Goal: Participate in discussion: Engage in conversation with other users on a specific topic

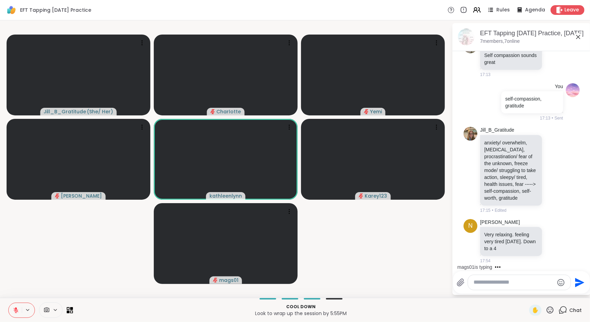
scroll to position [840, 0]
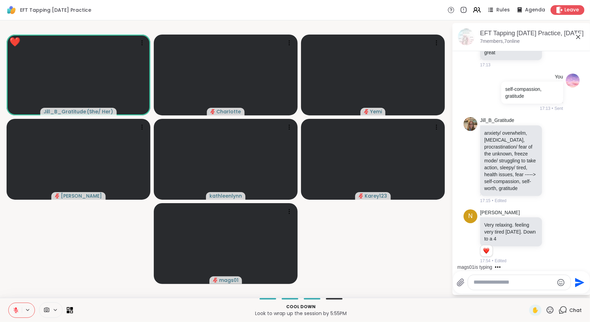
click at [546, 307] on icon at bounding box center [550, 310] width 9 height 9
click at [527, 295] on span "❤️" at bounding box center [530, 292] width 7 height 8
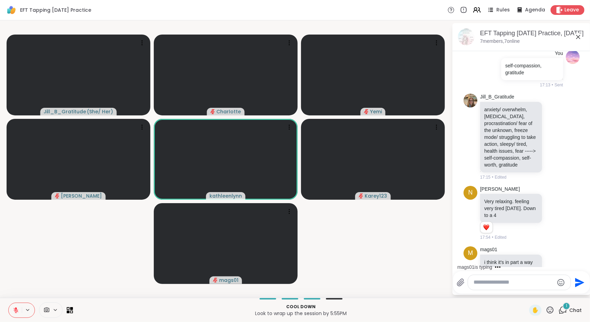
scroll to position [911, 0]
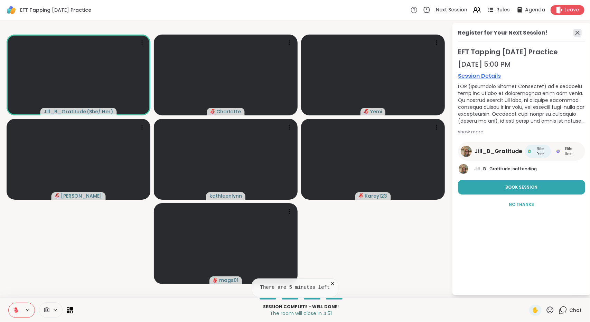
click at [577, 34] on icon at bounding box center [578, 33] width 4 height 4
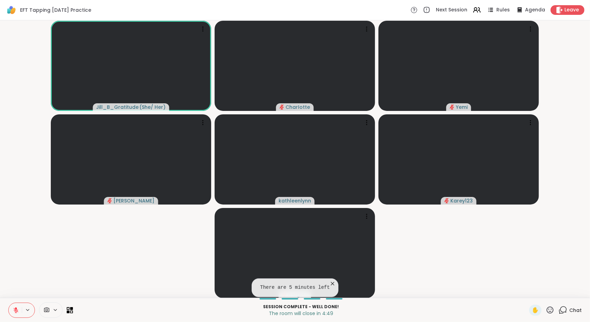
click at [564, 310] on div "Chat" at bounding box center [570, 310] width 23 height 11
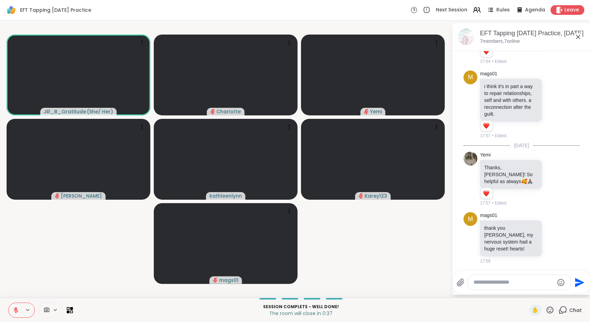
scroll to position [1048, 0]
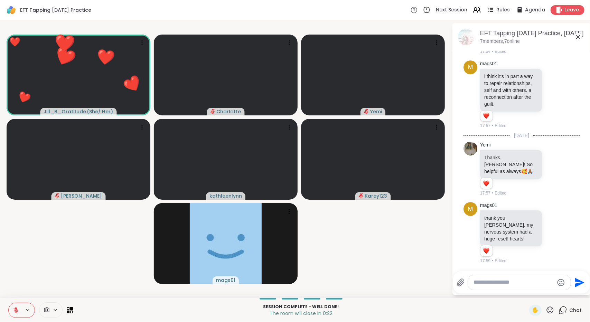
click at [549, 311] on icon at bounding box center [550, 310] width 7 height 7
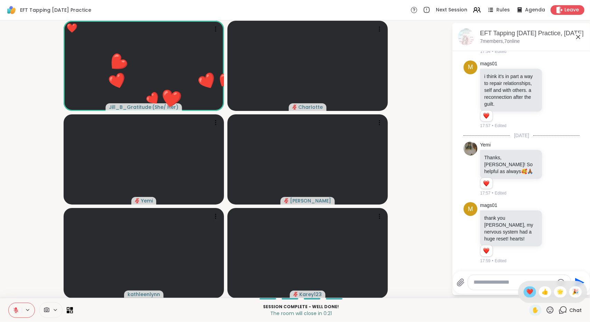
click at [527, 291] on span "❤️" at bounding box center [530, 292] width 7 height 8
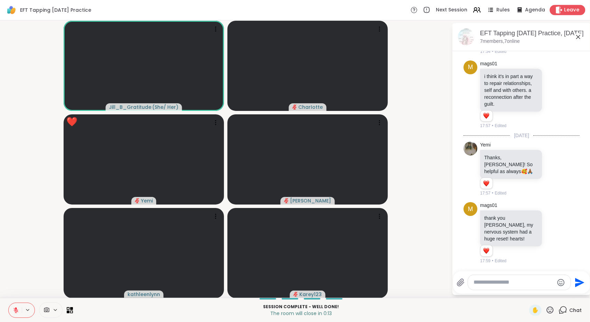
click at [568, 12] on span "Leave" at bounding box center [572, 10] width 15 height 7
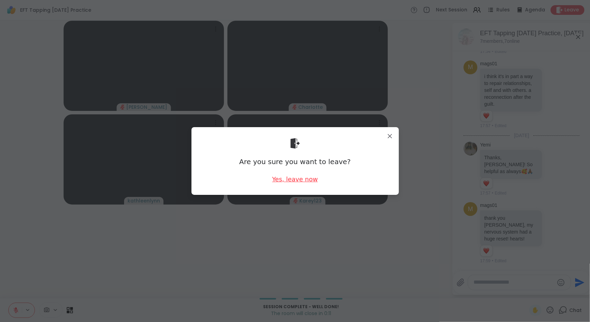
click at [290, 181] on div "Yes, leave now" at bounding box center [295, 179] width 46 height 9
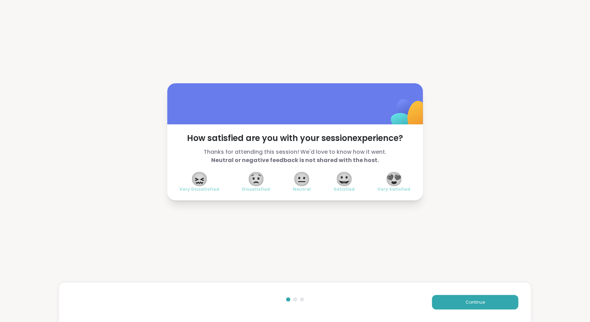
click at [397, 180] on span "😍" at bounding box center [394, 179] width 17 height 12
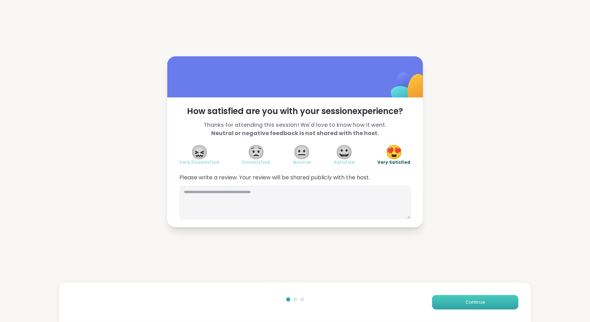
click at [446, 300] on button "Continue" at bounding box center [475, 302] width 86 height 15
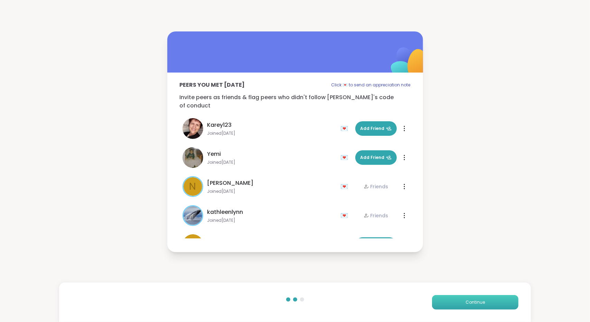
click at [446, 300] on button "Continue" at bounding box center [475, 302] width 86 height 15
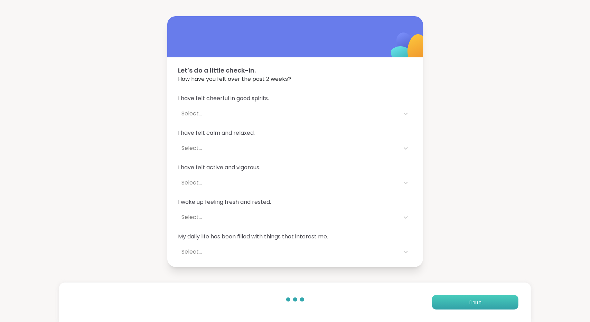
click at [446, 300] on button "Finish" at bounding box center [475, 302] width 86 height 15
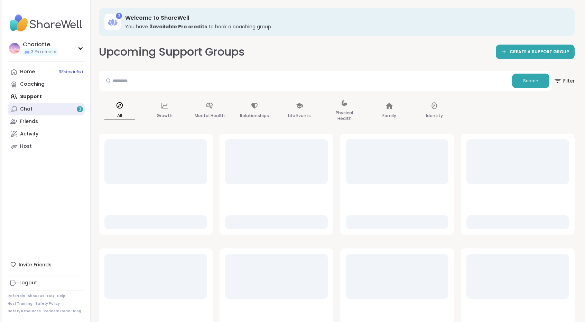
click at [58, 107] on link "Chat 3" at bounding box center [46, 109] width 77 height 12
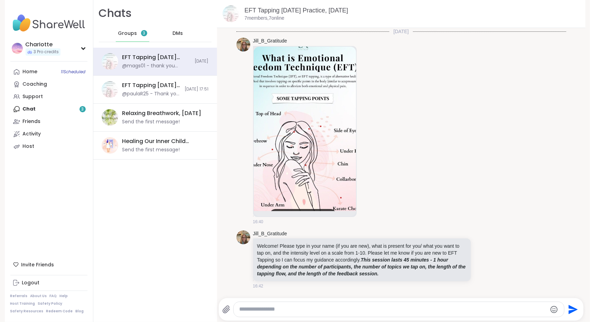
scroll to position [680, 0]
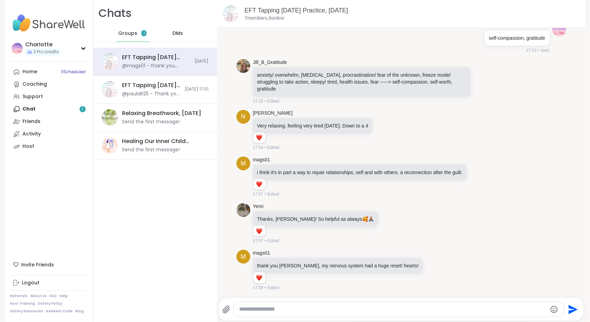
click at [55, 111] on div "Home 11 Scheduled Coaching Support Chat 1 Friends Activity Host" at bounding box center [48, 109] width 77 height 87
click at [45, 99] on link "Support" at bounding box center [48, 97] width 77 height 12
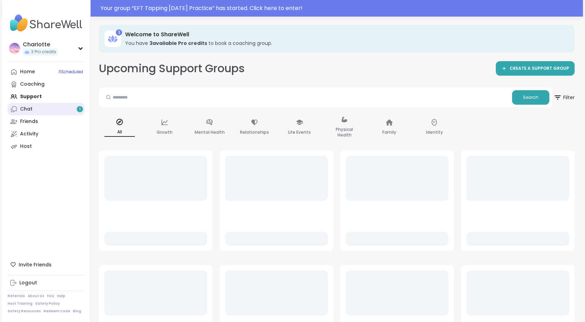
click at [38, 114] on link "Chat 1" at bounding box center [46, 109] width 77 height 12
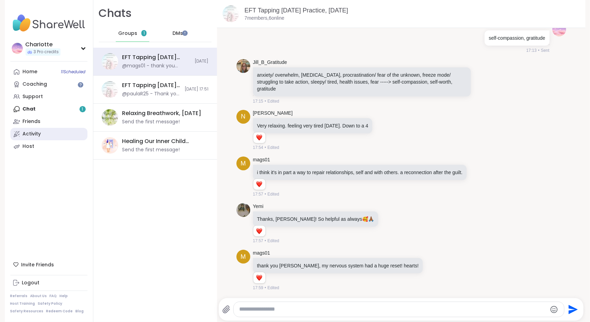
click at [44, 137] on link "Activity" at bounding box center [48, 134] width 77 height 12
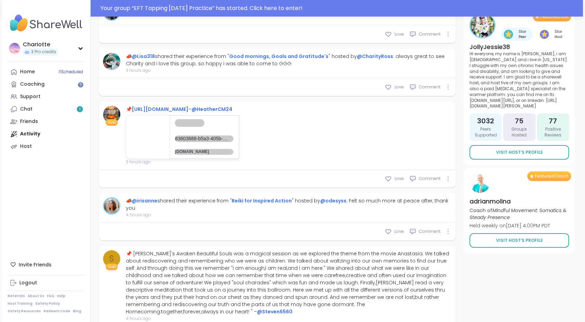
scroll to position [1031, 0]
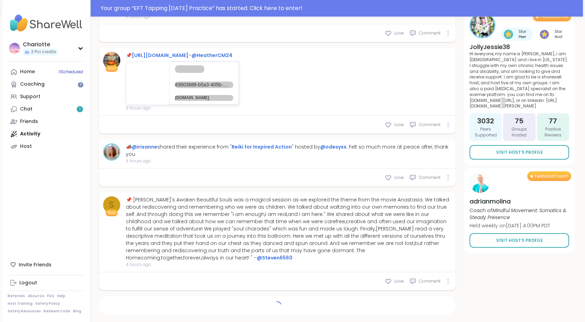
type textarea "*"
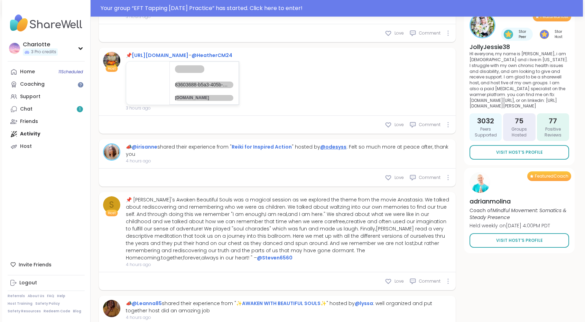
click at [340, 144] on link "@odesyss" at bounding box center [333, 147] width 26 height 7
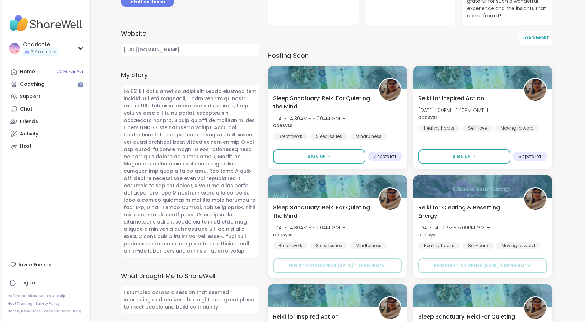
scroll to position [253, 0]
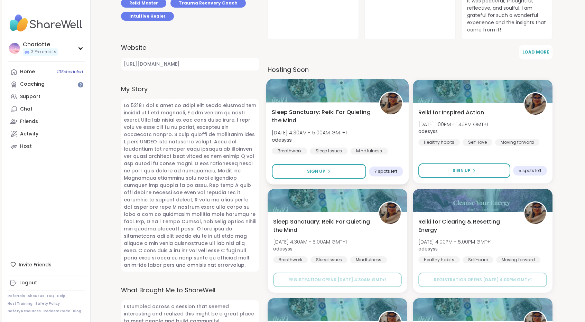
click at [352, 92] on div at bounding box center [337, 91] width 143 height 24
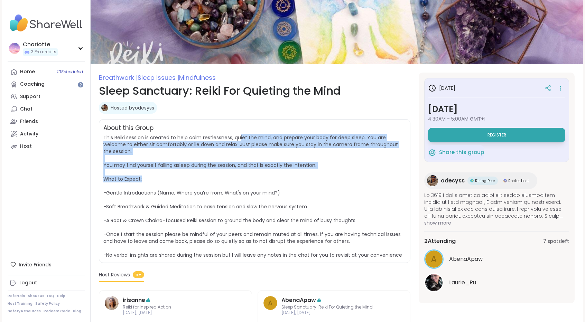
drag, startPoint x: 242, startPoint y: 180, endPoint x: 241, endPoint y: 138, distance: 41.5
click at [241, 138] on span "This Reiki session is created to help calm restlessness, quiet the mind, and pr…" at bounding box center [254, 196] width 303 height 125
click at [241, 138] on span "This Reiki session is created to help calm restlessness, quiet the mind, and pr…" at bounding box center [252, 196] width 299 height 125
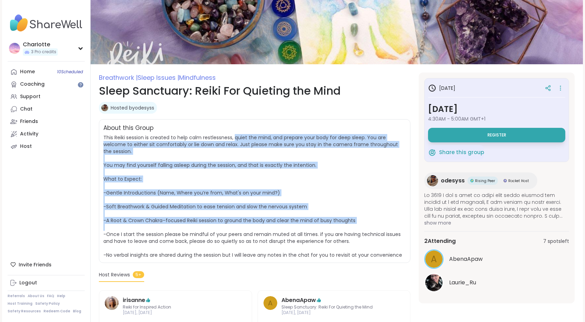
drag, startPoint x: 241, startPoint y: 138, endPoint x: 224, endPoint y: 232, distance: 95.9
click at [224, 232] on span "This Reiki session is created to help calm restlessness, quiet the mind, and pr…" at bounding box center [252, 196] width 299 height 125
drag, startPoint x: 224, startPoint y: 232, endPoint x: 249, endPoint y: 138, distance: 97.6
click at [249, 138] on span "This Reiki session is created to help calm restlessness, quiet the mind, and pr…" at bounding box center [252, 196] width 299 height 125
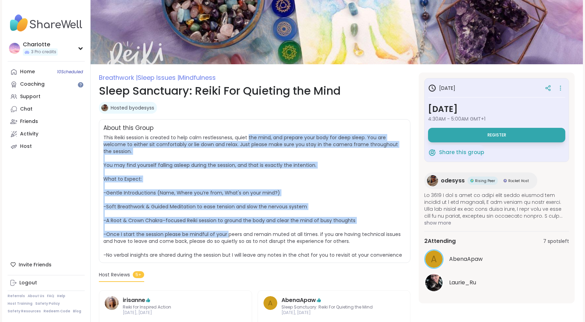
click at [249, 138] on span "This Reiki session is created to help calm restlessness, quiet the mind, and pr…" at bounding box center [252, 196] width 299 height 125
drag, startPoint x: 249, startPoint y: 138, endPoint x: 233, endPoint y: 224, distance: 87.6
click at [233, 224] on span "This Reiki session is created to help calm restlessness, quiet the mind, and pr…" at bounding box center [254, 196] width 303 height 125
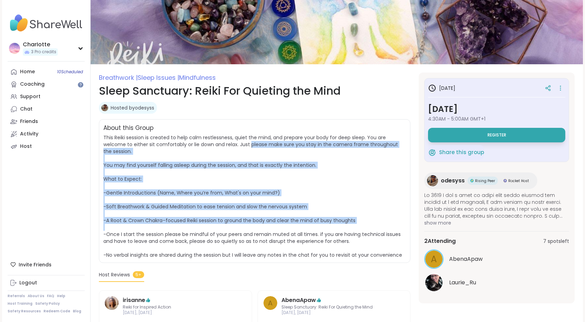
drag, startPoint x: 233, startPoint y: 224, endPoint x: 252, endPoint y: 142, distance: 84.2
click at [252, 142] on span "This Reiki session is created to help calm restlessness, quiet the mind, and pr…" at bounding box center [254, 196] width 303 height 125
click at [252, 142] on span "This Reiki session is created to help calm restlessness, quiet the mind, and pr…" at bounding box center [252, 196] width 299 height 125
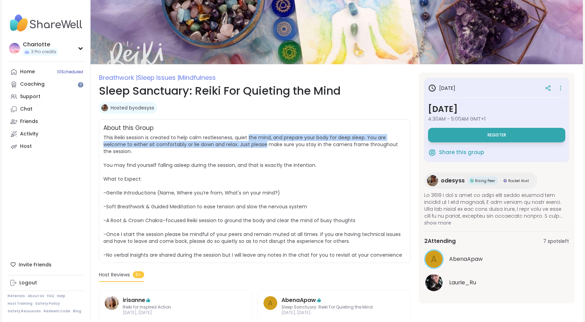
drag, startPoint x: 252, startPoint y: 142, endPoint x: 254, endPoint y: 135, distance: 7.7
click at [254, 135] on span "This Reiki session is created to help calm restlessness, quiet the mind, and pr…" at bounding box center [252, 196] width 299 height 125
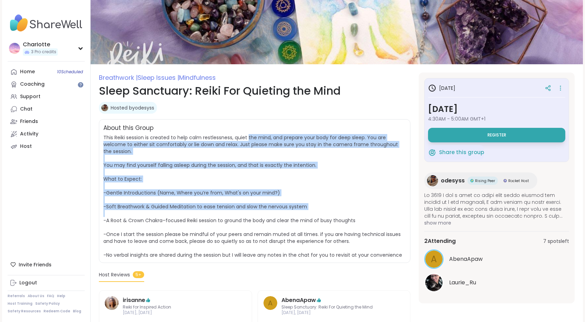
drag, startPoint x: 254, startPoint y: 135, endPoint x: 229, endPoint y: 215, distance: 84.6
click at [229, 215] on span "This Reiki session is created to help calm restlessness, quiet the mind, and pr…" at bounding box center [254, 196] width 303 height 125
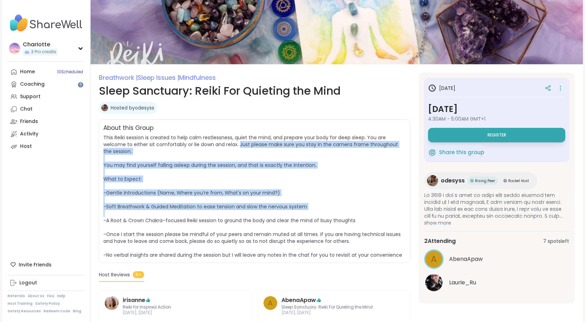
drag, startPoint x: 229, startPoint y: 215, endPoint x: 247, endPoint y: 143, distance: 74.8
click at [247, 143] on span "This Reiki session is created to help calm restlessness, quiet the mind, and pr…" at bounding box center [254, 196] width 303 height 125
click at [247, 143] on span "This Reiki session is created to help calm restlessness, quiet the mind, and pr…" at bounding box center [252, 196] width 299 height 125
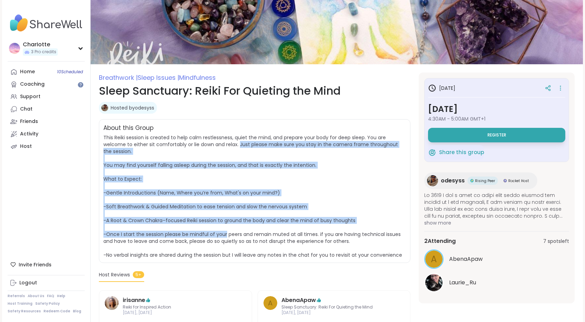
drag, startPoint x: 247, startPoint y: 143, endPoint x: 224, endPoint y: 234, distance: 94.2
click at [224, 234] on span "This Reiki session is created to help calm restlessness, quiet the mind, and pr…" at bounding box center [252, 196] width 299 height 125
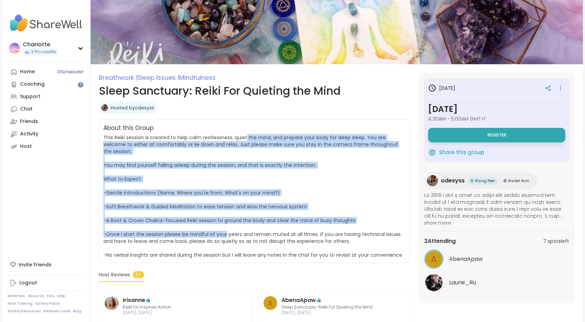
drag, startPoint x: 224, startPoint y: 234, endPoint x: 248, endPoint y: 138, distance: 99.4
click at [248, 138] on span "This Reiki session is created to help calm restlessness, quiet the mind, and pr…" at bounding box center [252, 196] width 299 height 125
drag, startPoint x: 248, startPoint y: 138, endPoint x: 222, endPoint y: 237, distance: 102.5
click at [222, 237] on span "This Reiki session is created to help calm restlessness, quiet the mind, and pr…" at bounding box center [252, 196] width 299 height 125
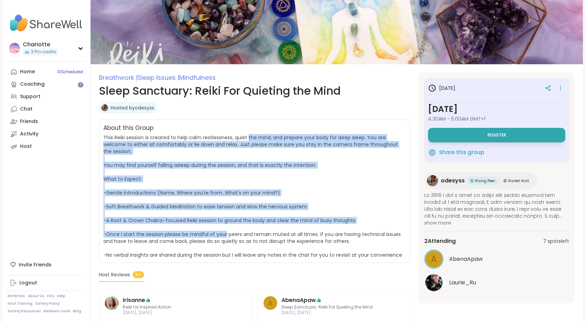
click at [222, 237] on span "This Reiki session is created to help calm restlessness, quiet the mind, and pr…" at bounding box center [252, 196] width 299 height 125
drag, startPoint x: 222, startPoint y: 237, endPoint x: 249, endPoint y: 139, distance: 101.9
click at [249, 139] on span "This Reiki session is created to help calm restlessness, quiet the mind, and pr…" at bounding box center [252, 196] width 299 height 125
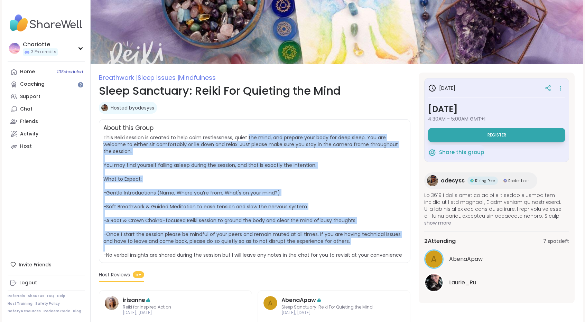
drag, startPoint x: 249, startPoint y: 139, endPoint x: 227, endPoint y: 247, distance: 110.8
click at [227, 247] on span "This Reiki session is created to help calm restlessness, quiet the mind, and pr…" at bounding box center [254, 196] width 303 height 125
drag, startPoint x: 227, startPoint y: 247, endPoint x: 248, endPoint y: 140, distance: 108.9
click at [248, 140] on span "This Reiki session is created to help calm restlessness, quiet the mind, and pr…" at bounding box center [254, 196] width 303 height 125
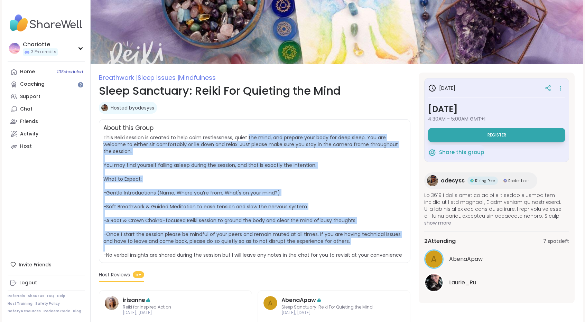
click at [248, 140] on span "This Reiki session is created to help calm restlessness, quiet the mind, and pr…" at bounding box center [252, 196] width 299 height 125
drag, startPoint x: 248, startPoint y: 140, endPoint x: 228, endPoint y: 239, distance: 100.7
click at [228, 239] on span "This Reiki session is created to help calm restlessness, quiet the mind, and pr…" at bounding box center [252, 196] width 299 height 125
drag, startPoint x: 228, startPoint y: 239, endPoint x: 249, endPoint y: 138, distance: 103.6
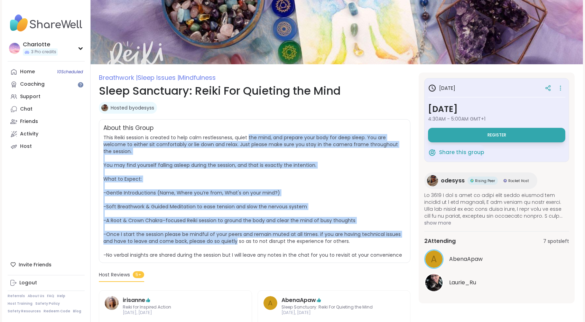
click at [249, 138] on span "This Reiki session is created to help calm restlessness, quiet the mind, and pr…" at bounding box center [252, 196] width 299 height 125
drag, startPoint x: 249, startPoint y: 138, endPoint x: 228, endPoint y: 247, distance: 111.6
click at [228, 247] on span "This Reiki session is created to help calm restlessness, quiet the mind, and pr…" at bounding box center [254, 196] width 303 height 125
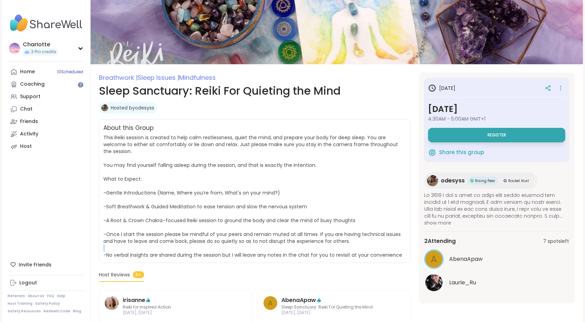
drag, startPoint x: 228, startPoint y: 247, endPoint x: 227, endPoint y: 258, distance: 10.8
click at [227, 258] on span "This Reiki session is created to help calm restlessness, quiet the mind, and pr…" at bounding box center [254, 196] width 303 height 125
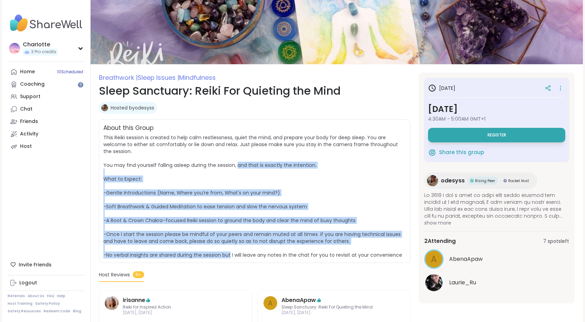
drag, startPoint x: 227, startPoint y: 258, endPoint x: 245, endPoint y: 155, distance: 104.3
click at [245, 155] on span "This Reiki session is created to help calm restlessness, quiet the mind, and pr…" at bounding box center [254, 196] width 303 height 125
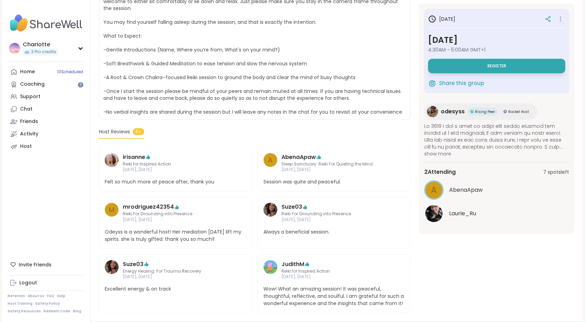
scroll to position [148, 0]
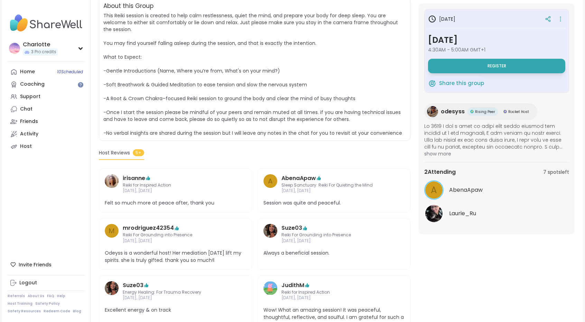
click at [439, 109] on div "odesyss Rising Peer Rocket Host" at bounding box center [480, 111] width 113 height 17
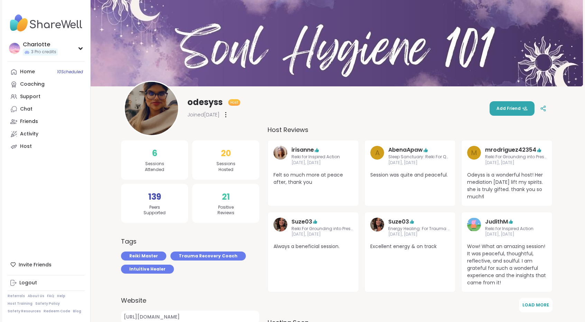
click at [46, 132] on link "Activity" at bounding box center [46, 134] width 77 height 12
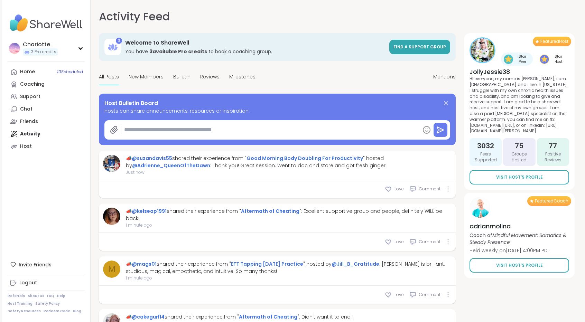
type textarea "*"
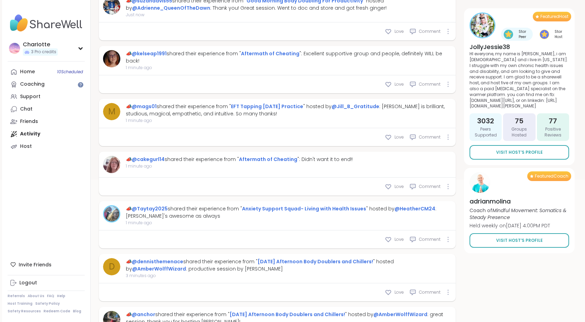
scroll to position [162, 0]
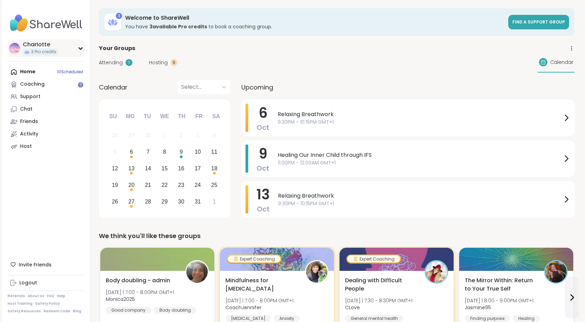
click at [62, 47] on div "CharIotte 3 Pro credits" at bounding box center [46, 48] width 77 height 18
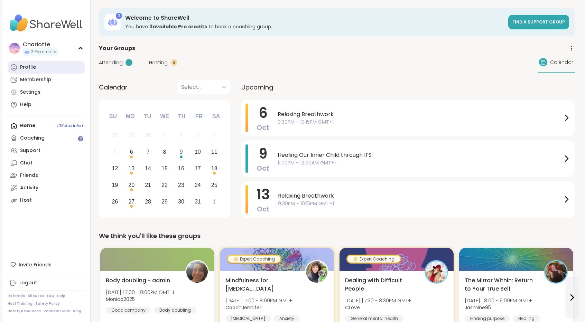
click at [49, 68] on link "Profile" at bounding box center [46, 67] width 77 height 12
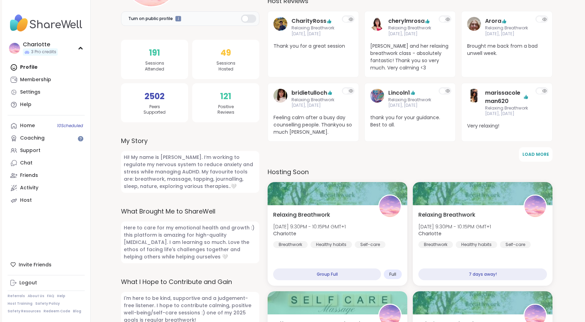
scroll to position [153, 0]
